Goal: Task Accomplishment & Management: Manage account settings

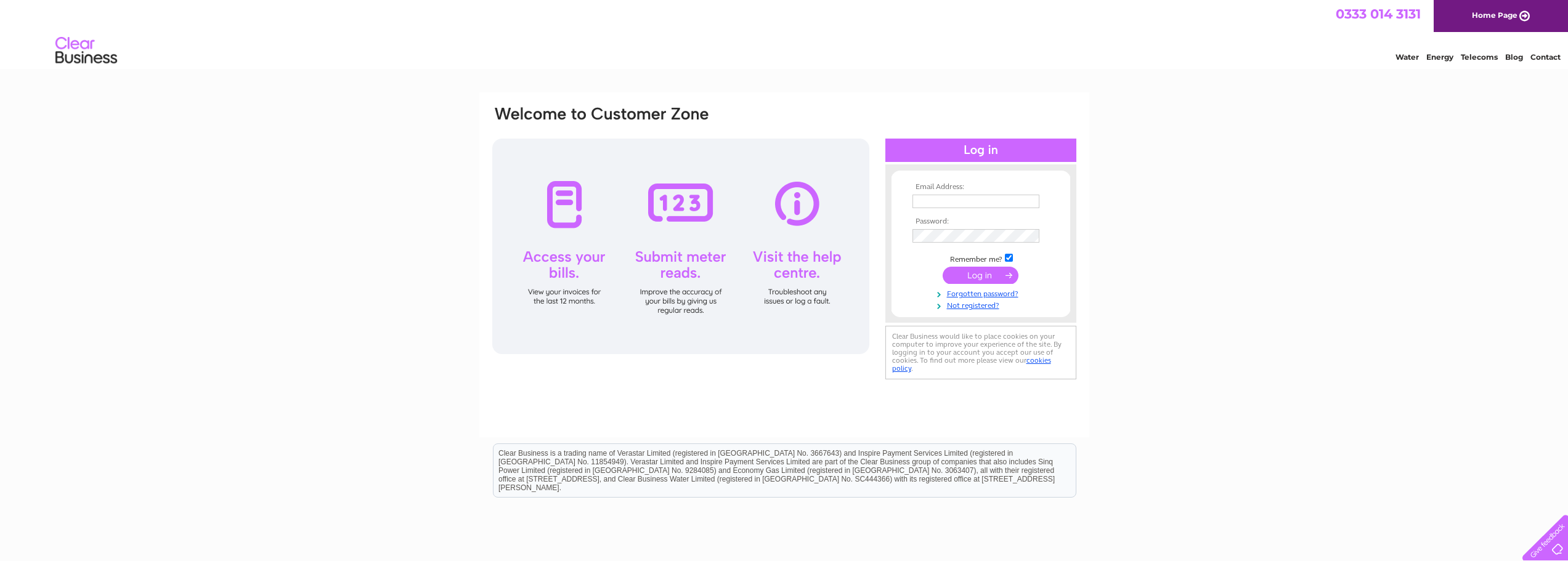
type input "[PERSON_NAME][EMAIL_ADDRESS][PERSON_NAME][DOMAIN_NAME]"
click at [980, 269] on input "submit" at bounding box center [980, 276] width 76 height 17
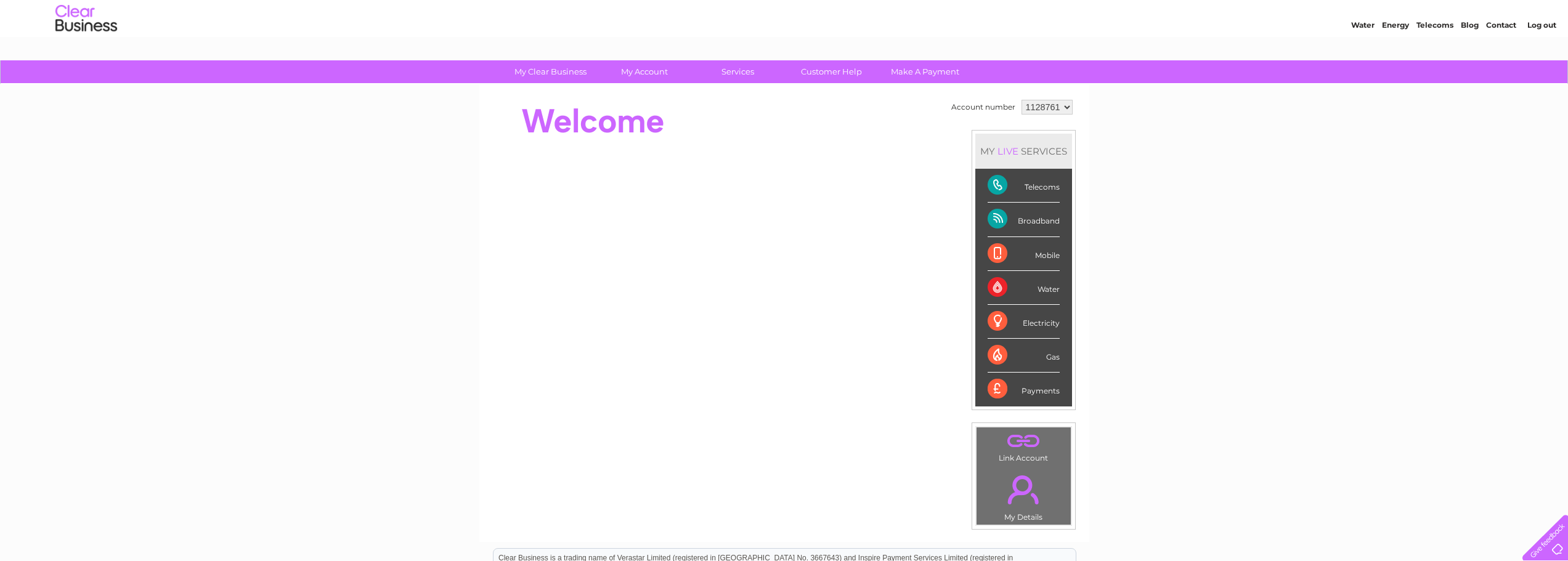
scroll to position [61, 0]
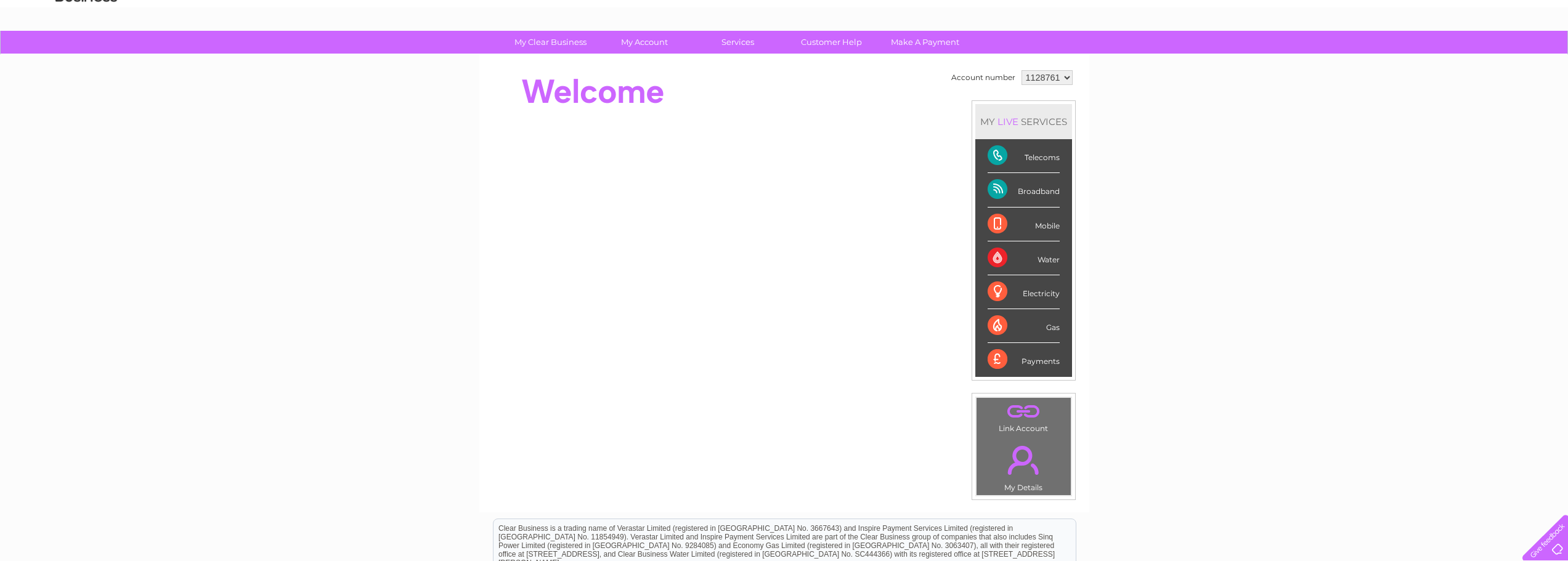
click at [1053, 76] on select "1128761" at bounding box center [1047, 78] width 51 height 15
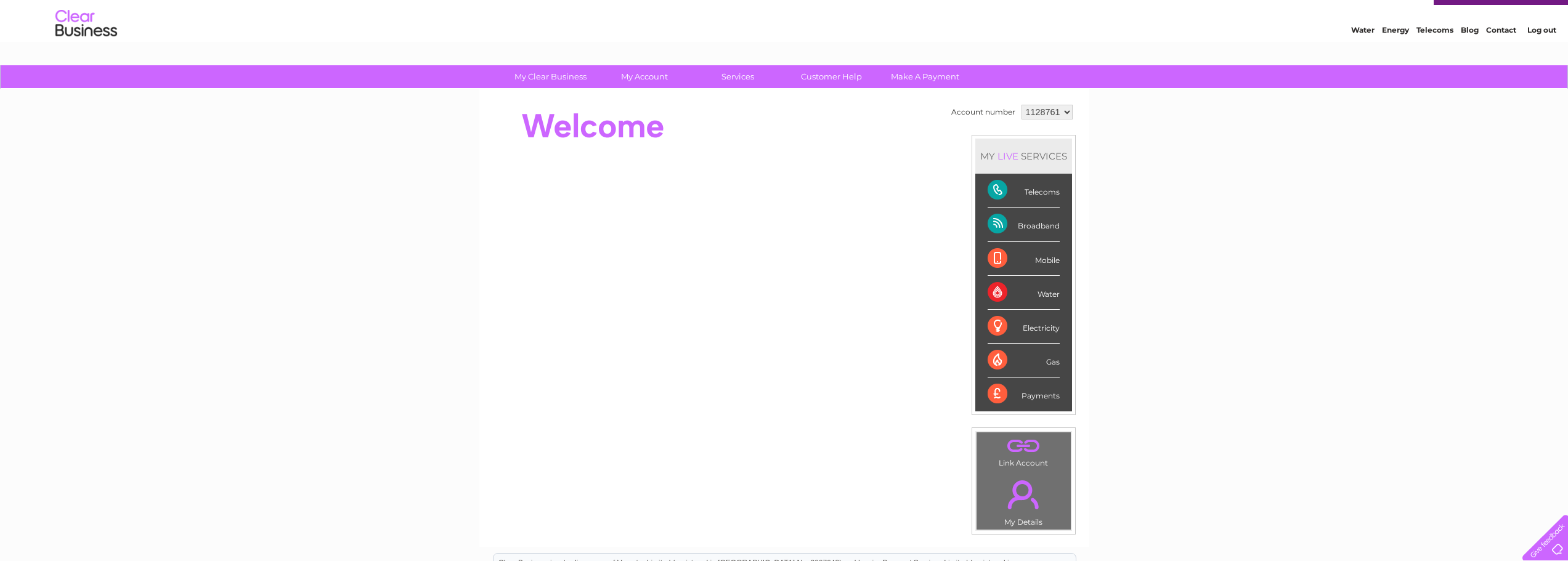
scroll to position [0, 0]
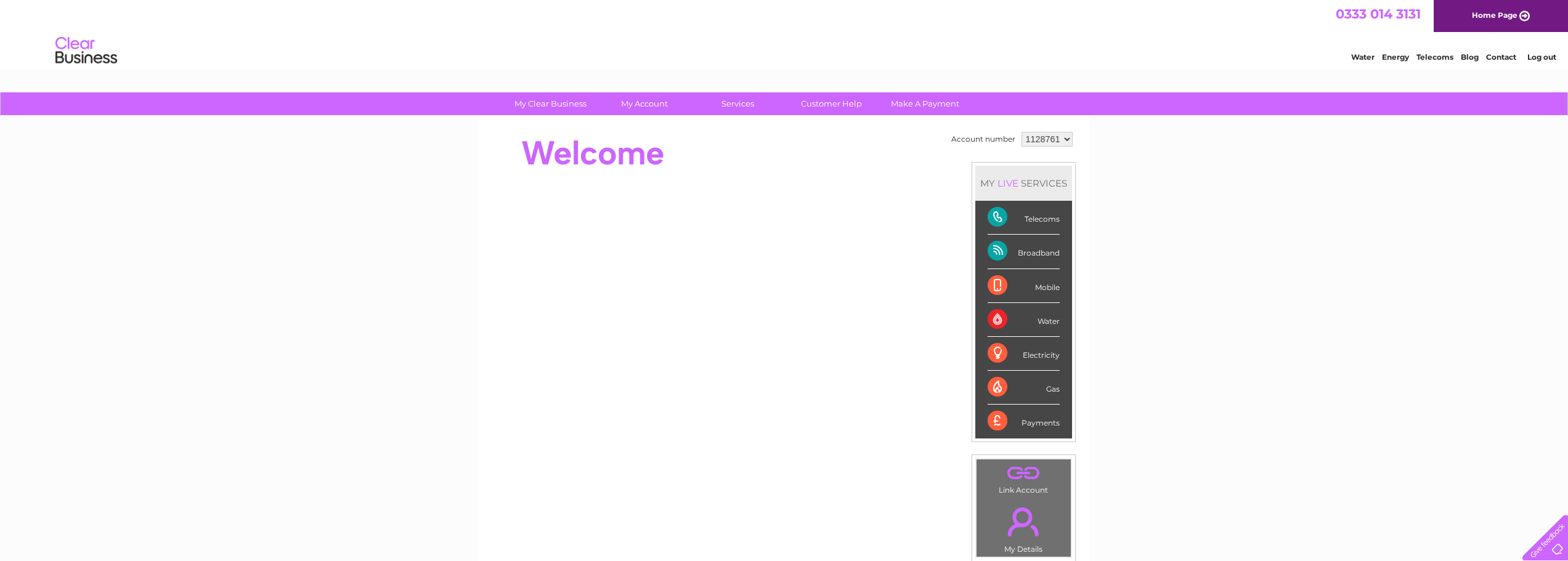
click at [991, 218] on div "Telecoms" at bounding box center [1023, 218] width 72 height 34
drag, startPoint x: 998, startPoint y: 212, endPoint x: 1102, endPoint y: 220, distance: 104.3
click at [998, 212] on div "Telecoms" at bounding box center [1023, 218] width 72 height 34
click at [878, 122] on div "Account number 1128761 MY LIVE SERVICES Telecoms Broadband Mobile Water Electri…" at bounding box center [784, 345] width 610 height 458
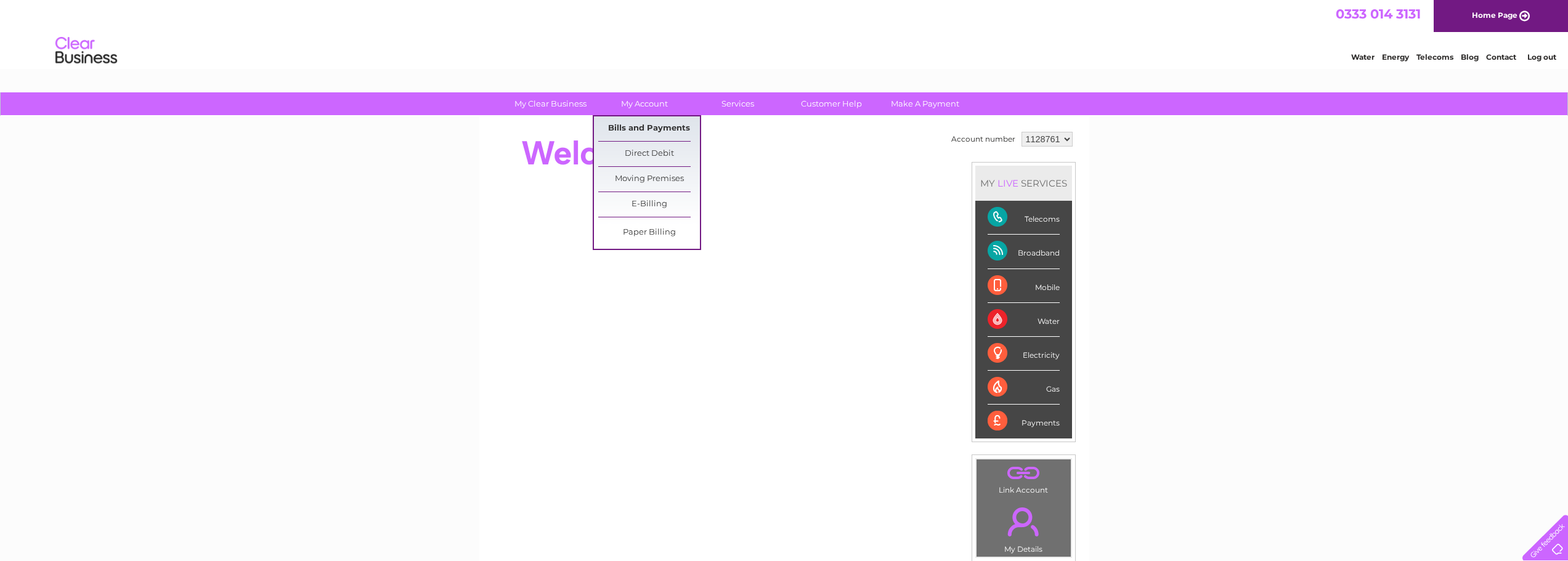
click at [642, 129] on link "Bills and Payments" at bounding box center [649, 129] width 102 height 24
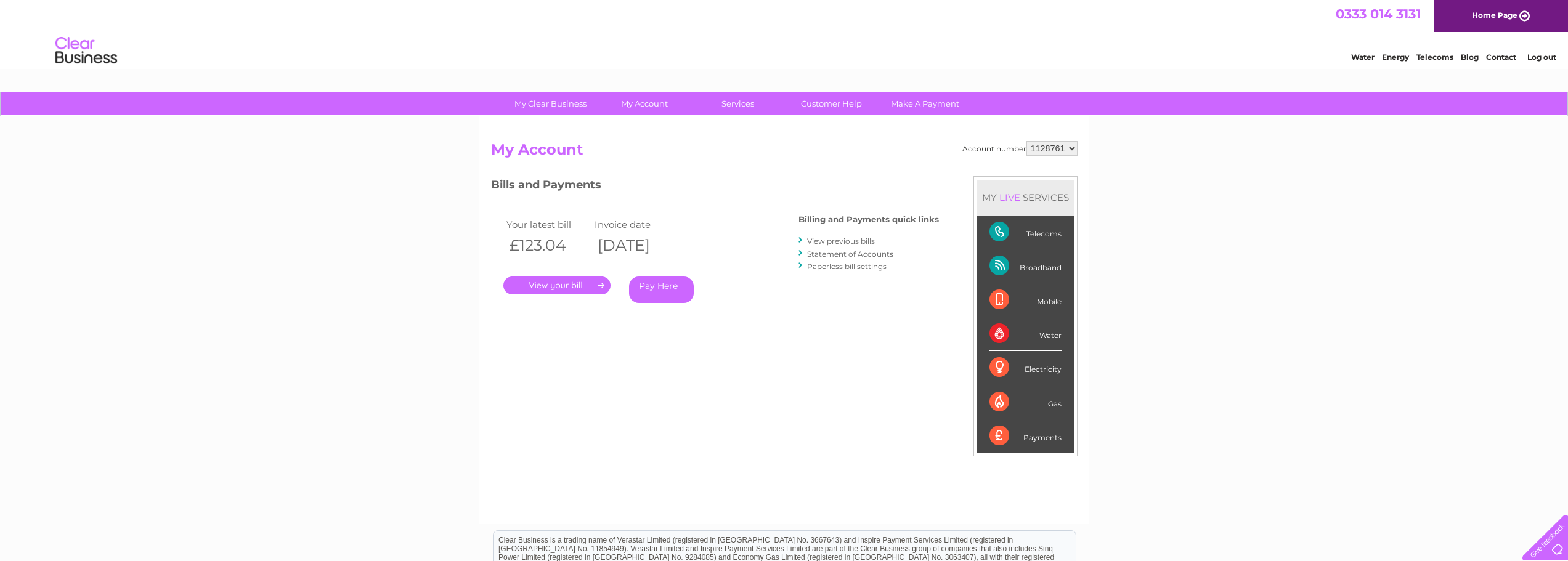
click at [570, 285] on link "." at bounding box center [557, 285] width 107 height 18
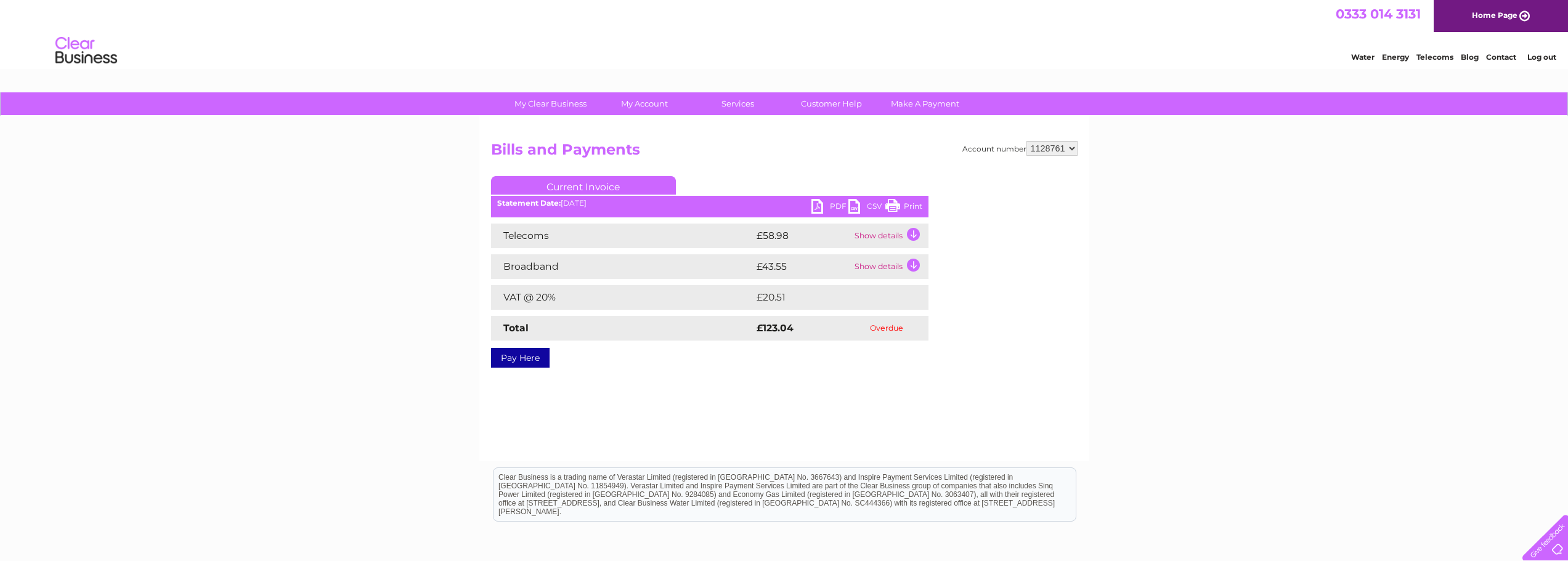
click at [829, 202] on link "PDF" at bounding box center [829, 208] width 37 height 18
click at [820, 208] on link "PDF" at bounding box center [829, 208] width 37 height 18
